Goal: Complete application form

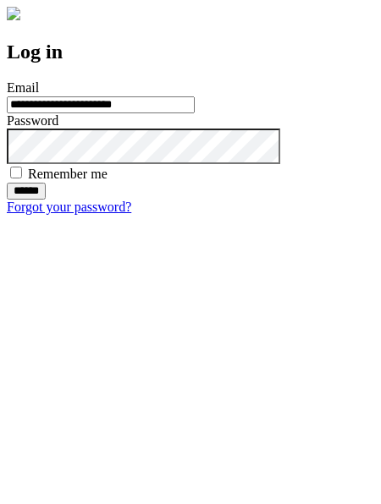
type input "**********"
click at [46, 200] on input "******" at bounding box center [26, 191] width 39 height 17
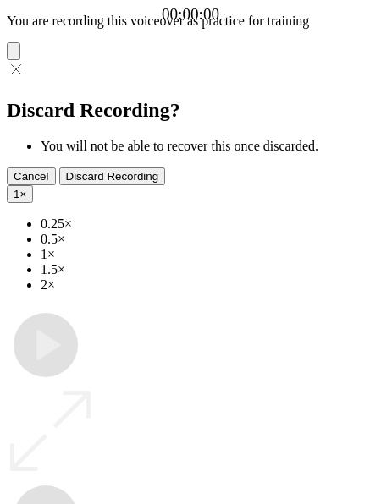
type input "**********"
